Goal: Task Accomplishment & Management: Manage account settings

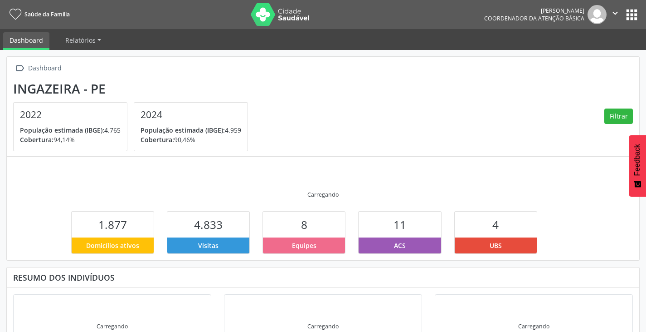
click at [606, 16] on img at bounding box center [597, 14] width 19 height 19
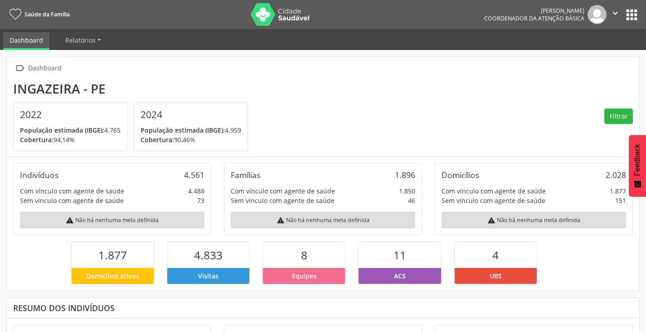
click at [587, 19] on div "[PERSON_NAME] Coordenador da Atenção Básica" at bounding box center [545, 14] width 122 height 19
click at [618, 11] on icon "" at bounding box center [615, 13] width 10 height 10
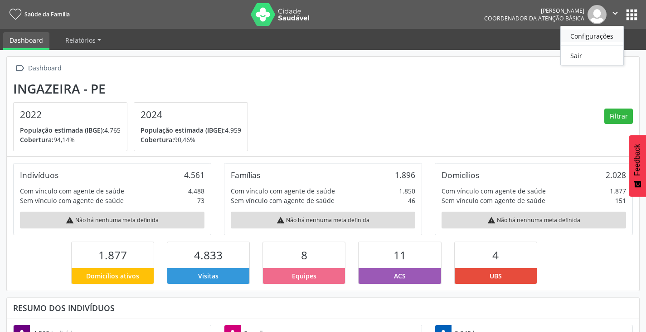
scroll to position [151, 211]
click at [579, 57] on link "Sair" at bounding box center [592, 55] width 63 height 13
